Goal: Obtain resource: Obtain resource

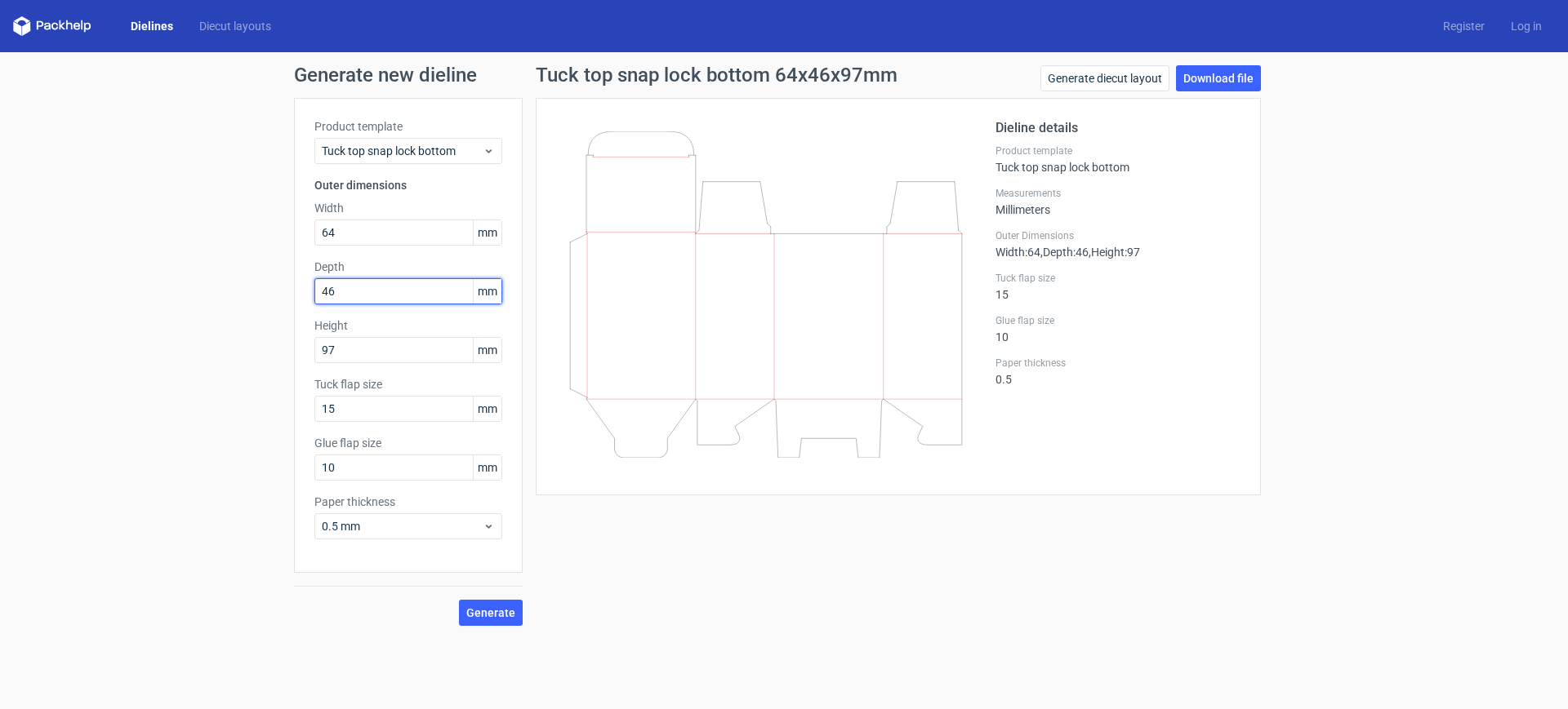
click at [399, 285] on input "46" at bounding box center [409, 291] width 188 height 26
type input "46"
click at [438, 129] on label "Product template" at bounding box center [409, 126] width 188 height 17
click at [433, 142] on span "Tuck top snap lock bottom" at bounding box center [402, 150] width 161 height 17
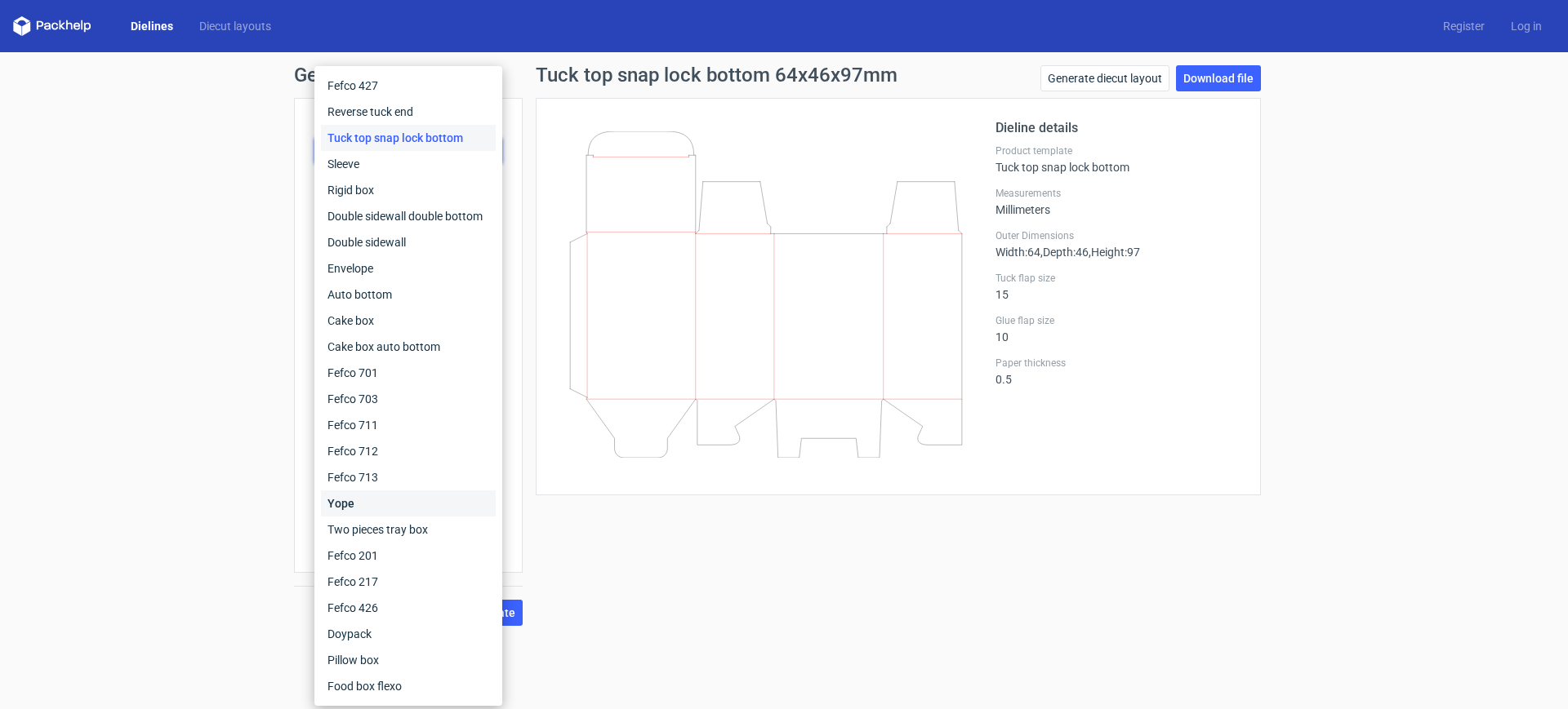
click at [411, 494] on div "Yope" at bounding box center [408, 504] width 175 height 26
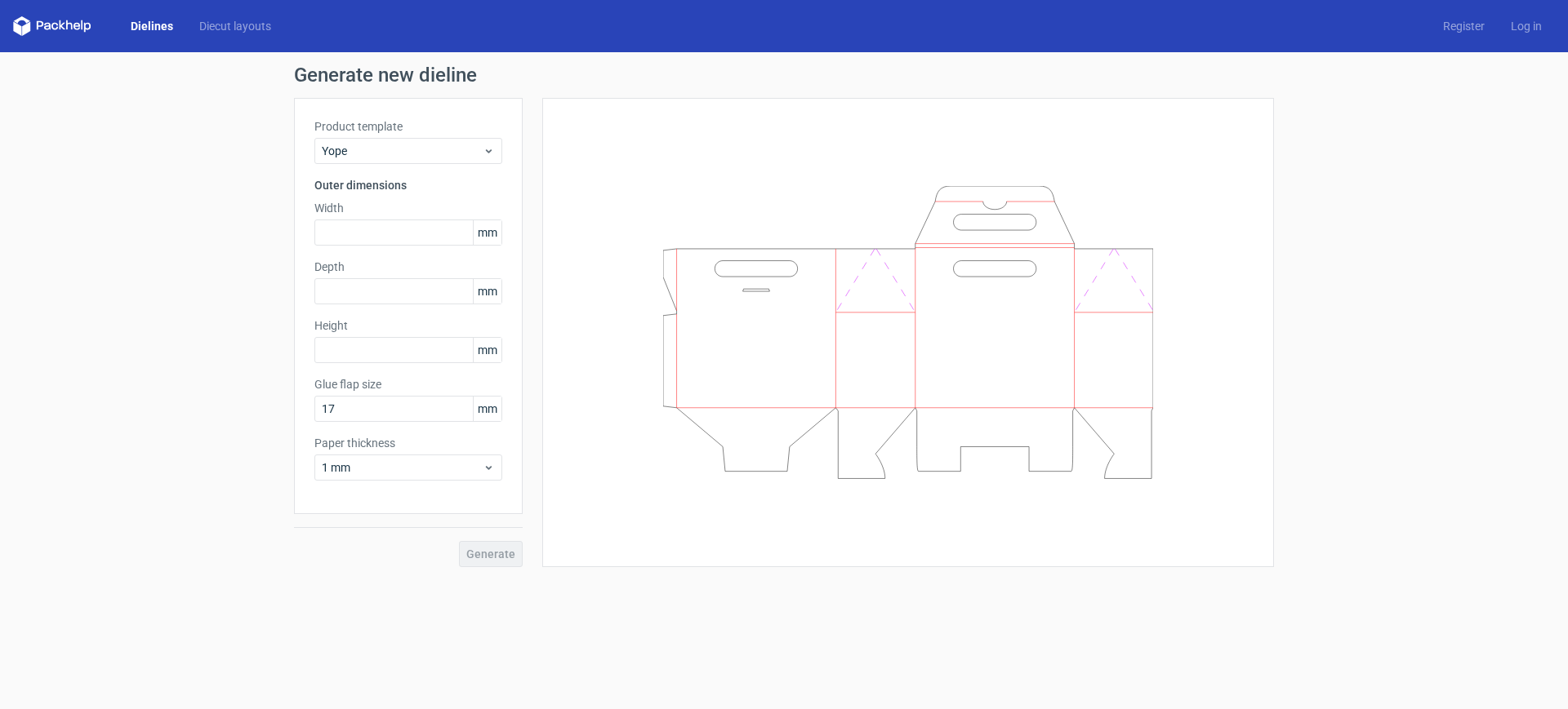
click at [70, 17] on icon at bounding box center [52, 26] width 78 height 20
click at [163, 20] on link "Dielines" at bounding box center [151, 26] width 69 height 17
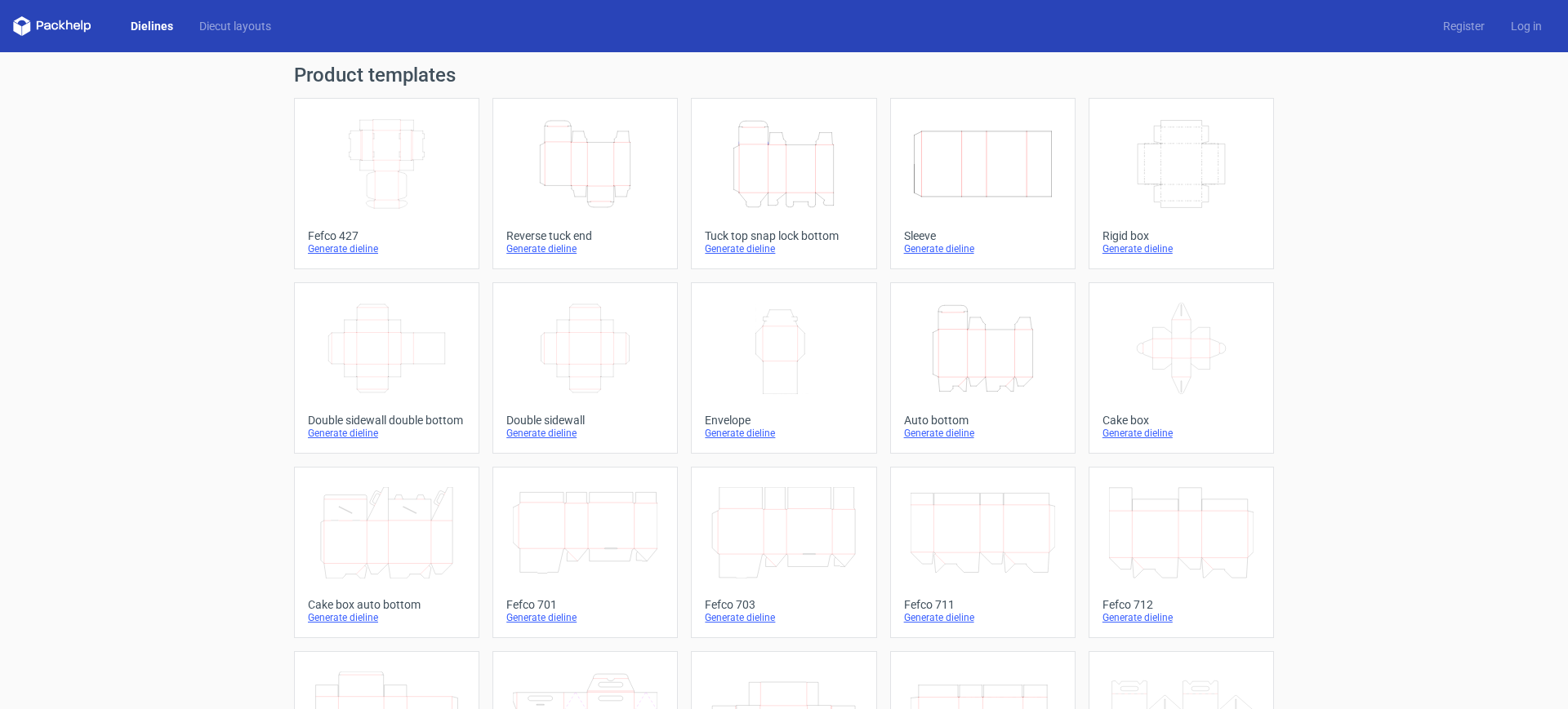
scroll to position [311, 0]
